Goal: Navigation & Orientation: Understand site structure

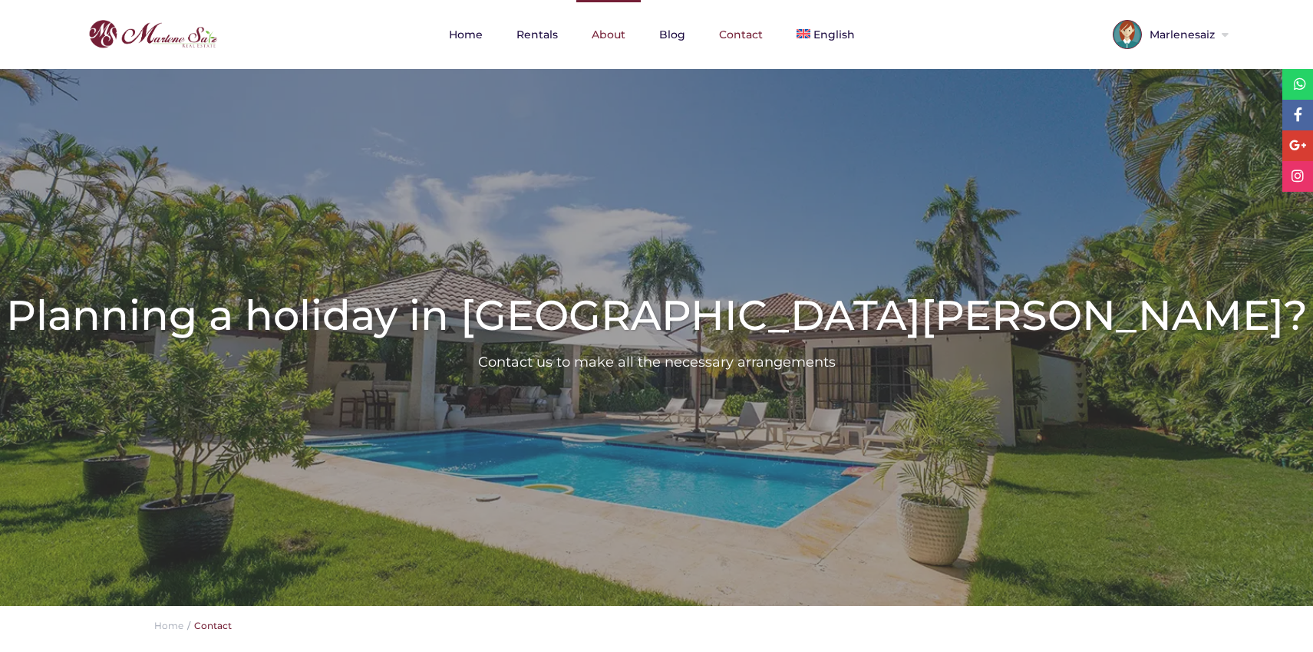
click at [624, 25] on link "About" at bounding box center [608, 34] width 64 height 69
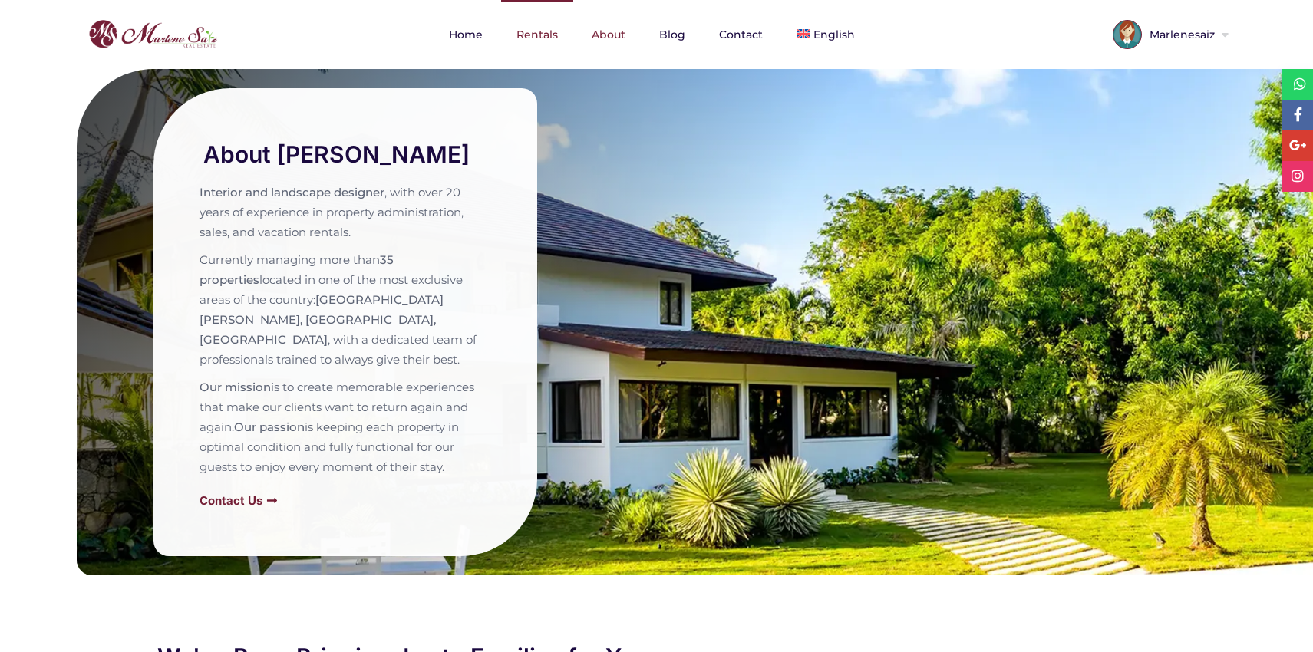
click at [518, 26] on link "Rentals" at bounding box center [537, 34] width 72 height 69
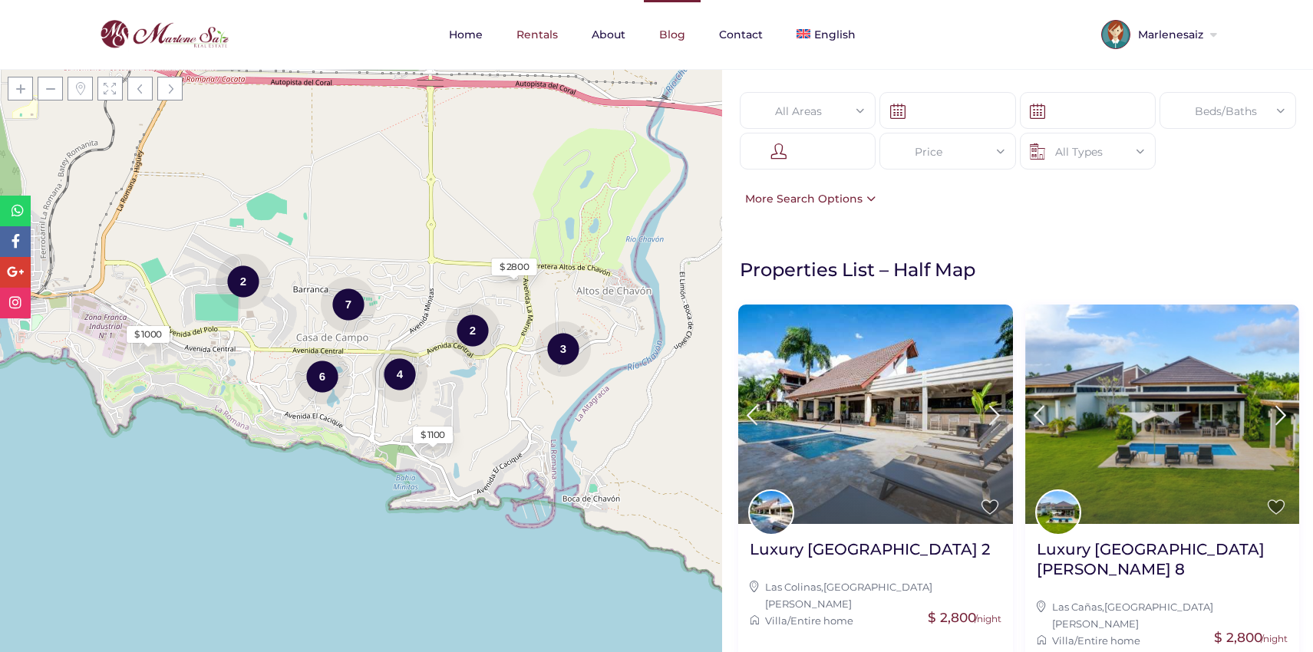
click at [681, 31] on link "Blog" at bounding box center [672, 34] width 57 height 69
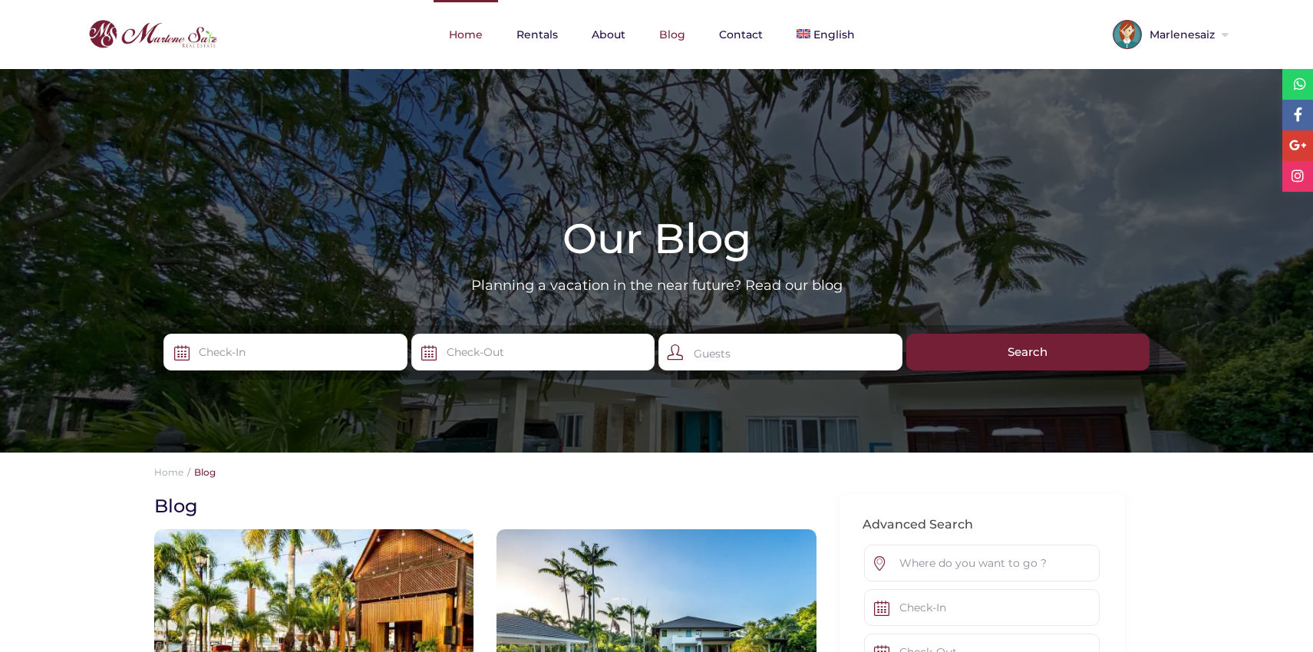
click at [461, 25] on link "Home" at bounding box center [466, 34] width 64 height 69
